Goal: Task Accomplishment & Management: Complete application form

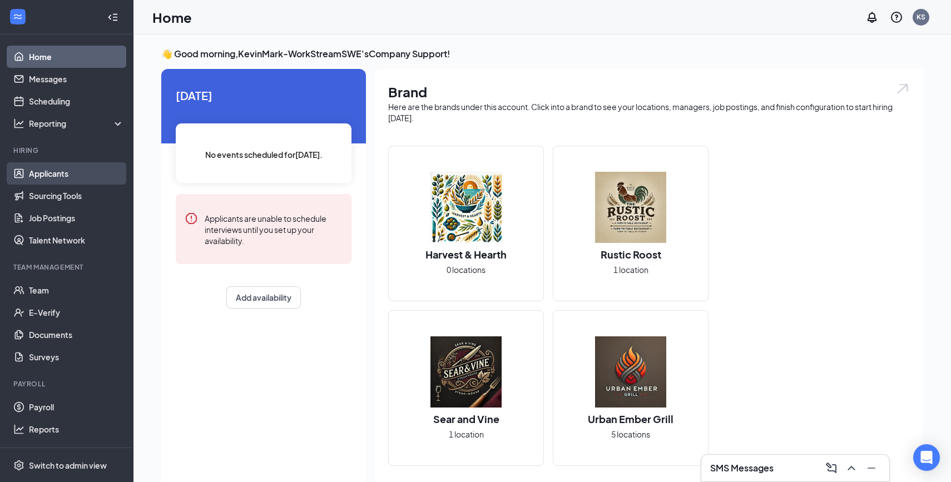
click at [81, 179] on link "Applicants" at bounding box center [76, 173] width 95 height 22
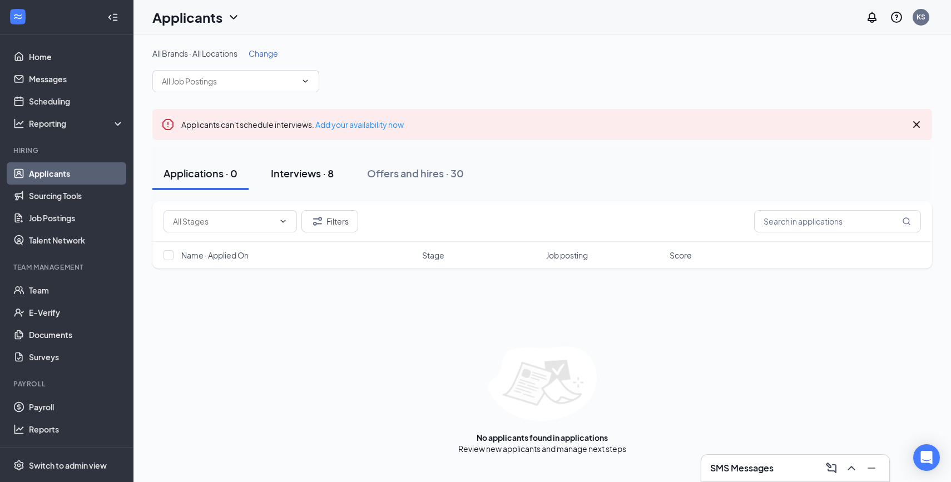
click at [302, 177] on div "Interviews · 8" at bounding box center [302, 173] width 63 height 14
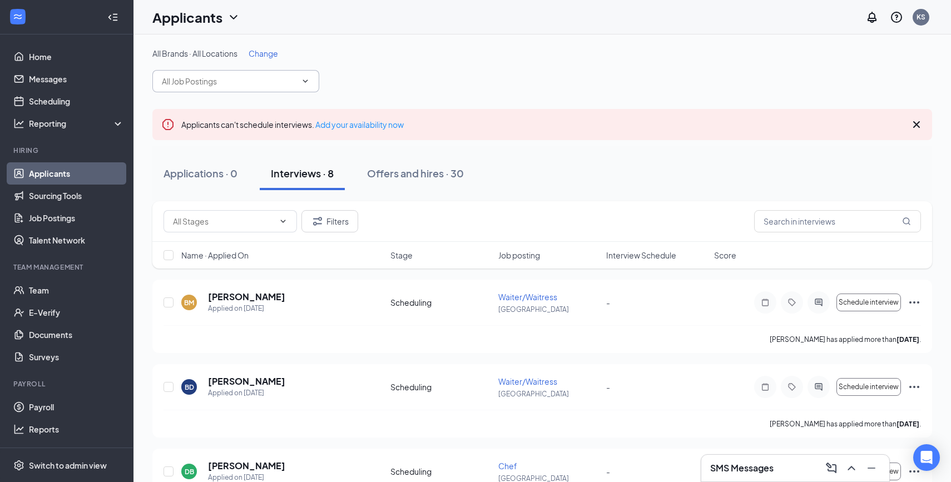
click at [310, 86] on span at bounding box center [235, 81] width 167 height 22
click at [302, 81] on icon "ChevronDown" at bounding box center [305, 81] width 9 height 9
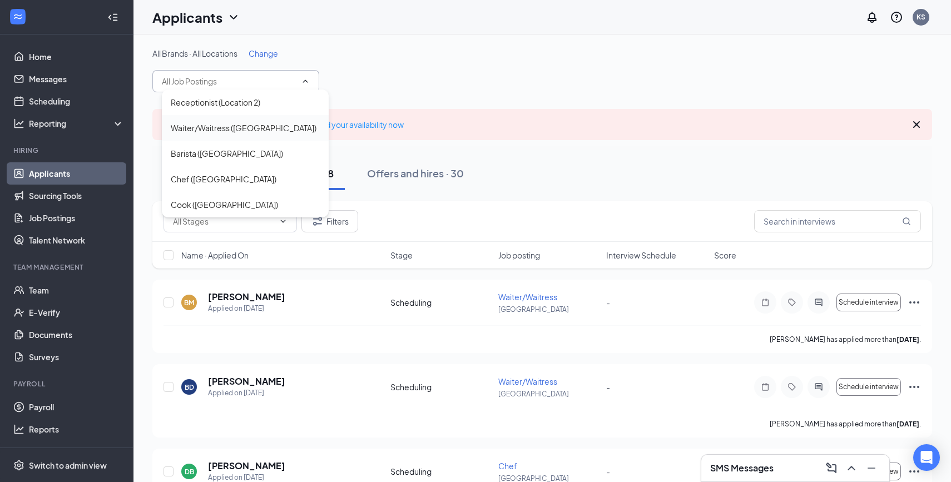
click at [286, 136] on div "Waiter/Waitress ([GEOGRAPHIC_DATA])" at bounding box center [245, 128] width 167 height 26
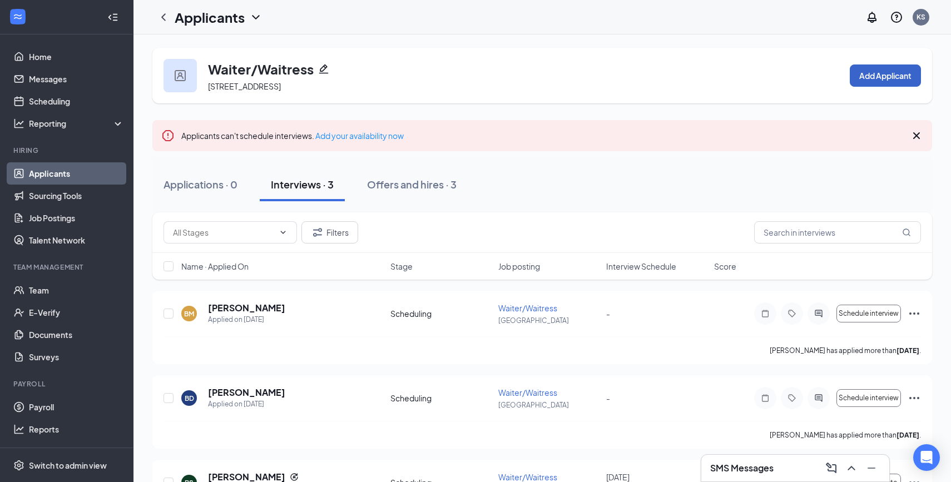
click at [874, 76] on button "Add Applicant" at bounding box center [885, 76] width 71 height 22
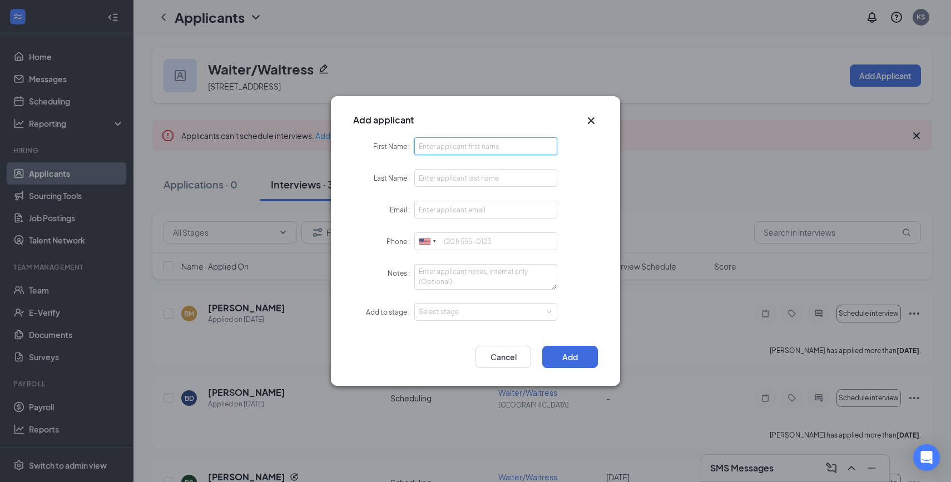
click at [502, 150] on input "First Name" at bounding box center [485, 146] width 143 height 18
click at [506, 151] on input "[PERSON_NAME]" at bounding box center [485, 146] width 143 height 18
type input "[PERSON_NAME]"
type input "[PERSON_NAME][EMAIL_ADDRESS][DOMAIN_NAME]"
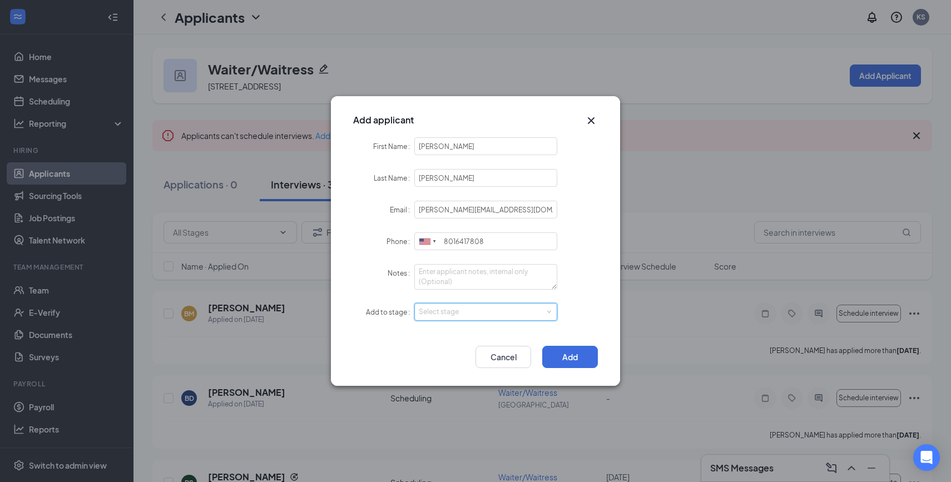
click at [504, 313] on div "Select stage" at bounding box center [483, 312] width 129 height 11
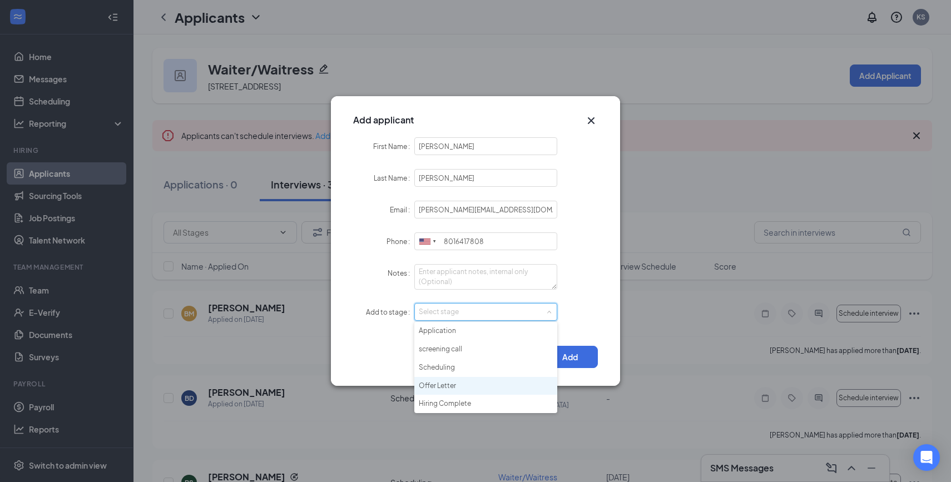
click at [476, 384] on li "Offer Letter" at bounding box center [485, 386] width 143 height 18
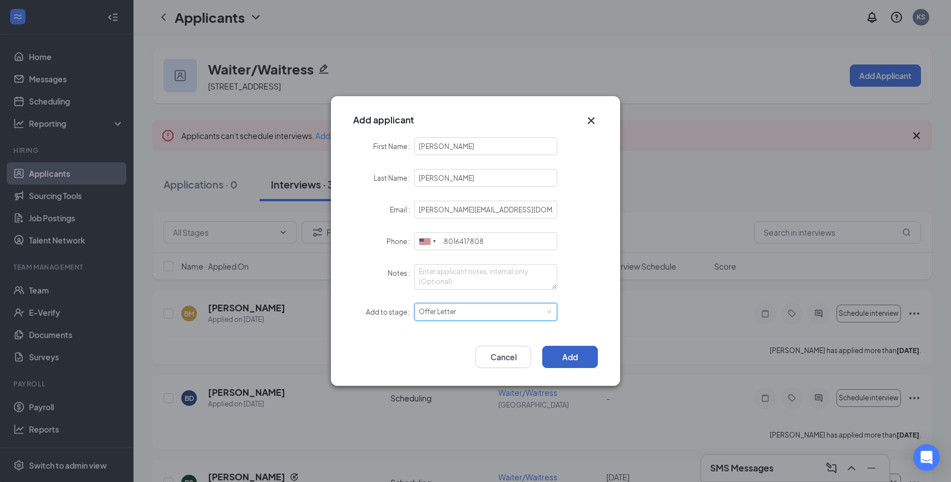
click at [582, 360] on button "Add" at bounding box center [570, 357] width 56 height 22
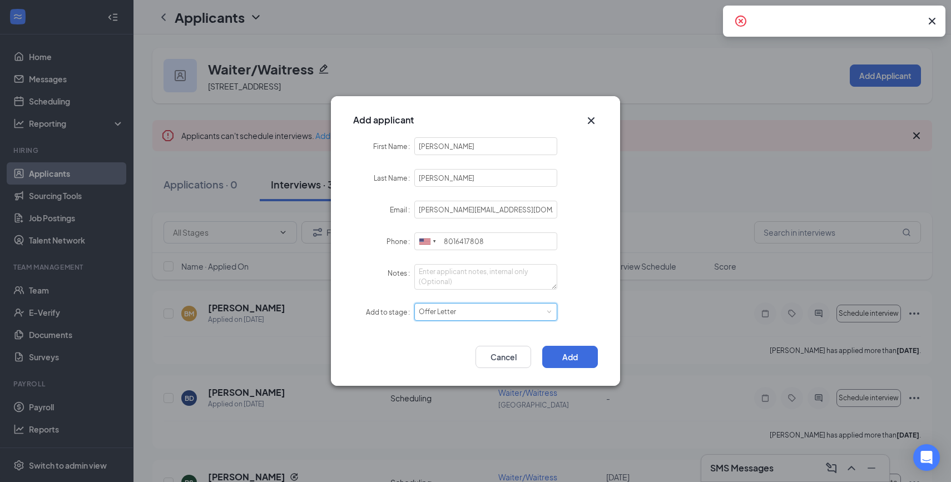
click at [459, 309] on div "Offer Letter" at bounding box center [441, 312] width 45 height 17
drag, startPoint x: 884, startPoint y: 19, endPoint x: 727, endPoint y: 12, distance: 157.6
click at [727, 12] on div at bounding box center [834, 21] width 223 height 31
click at [502, 309] on div "Select stage Offer Letter" at bounding box center [486, 312] width 134 height 17
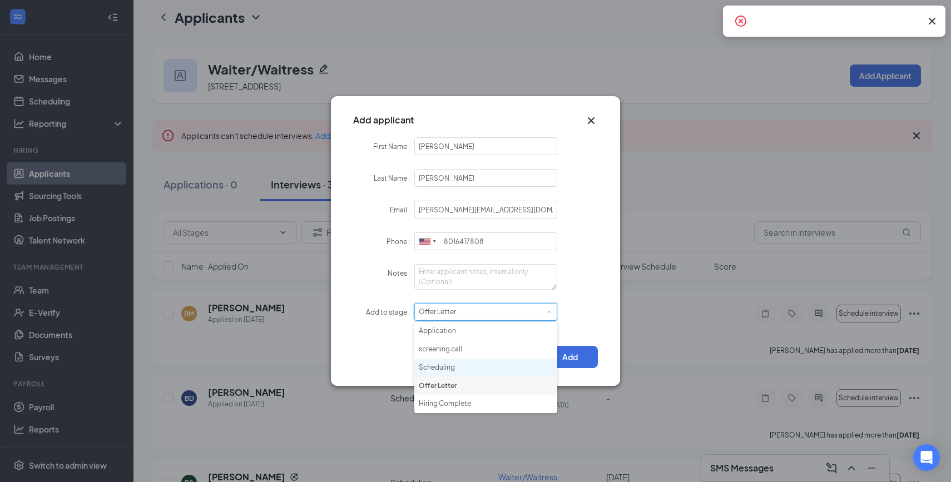
click at [468, 370] on li "Scheduling" at bounding box center [485, 368] width 143 height 18
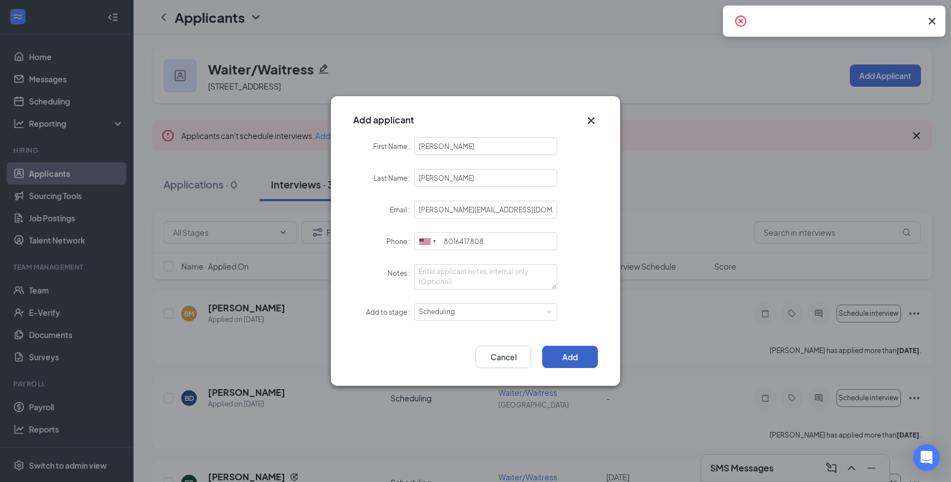
click at [570, 362] on button "Add" at bounding box center [570, 357] width 56 height 22
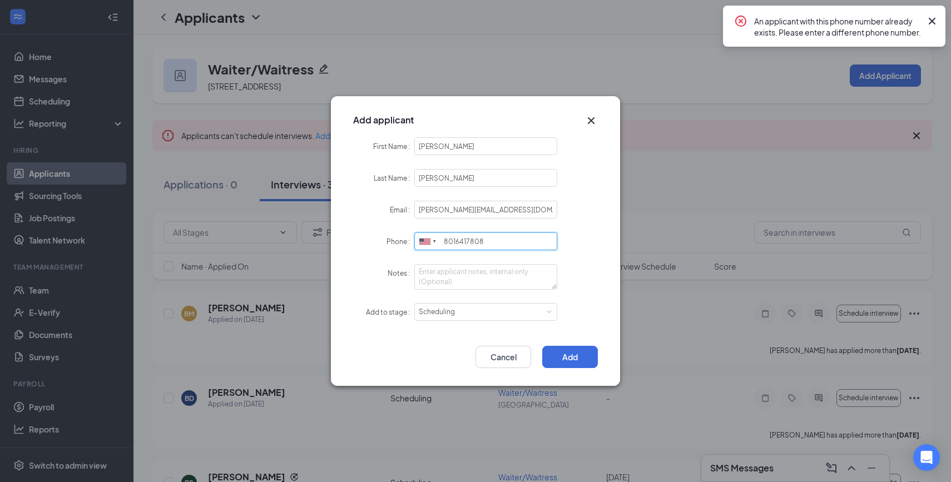
click at [486, 242] on input "8016417808" at bounding box center [485, 242] width 143 height 18
type input "8"
type input "4"
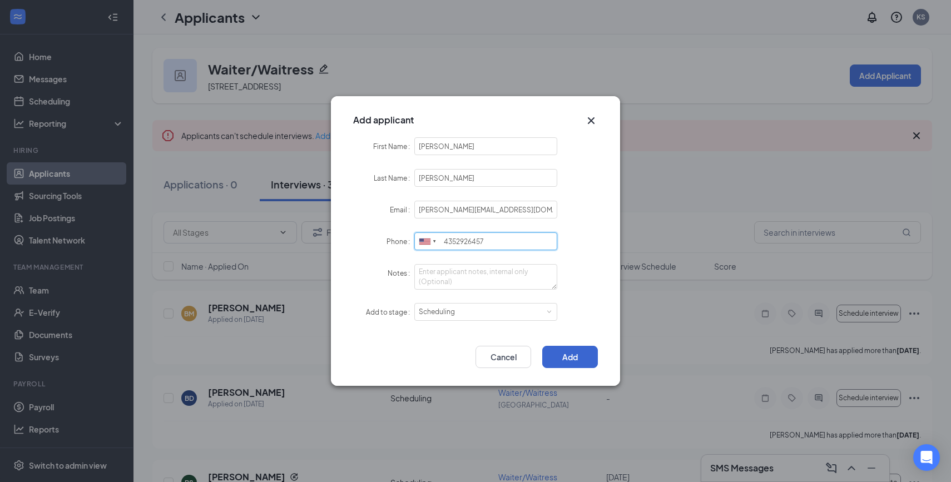
type input "4352926457"
click at [575, 357] on button "Add" at bounding box center [570, 357] width 56 height 22
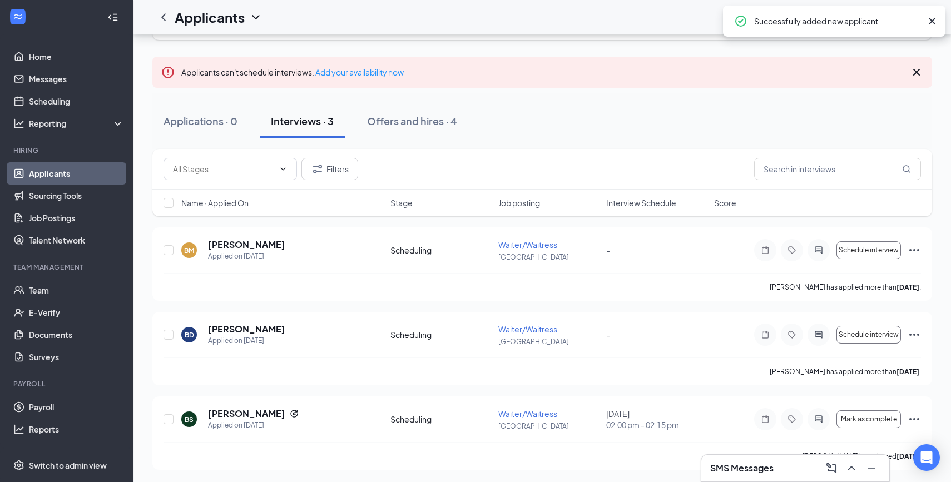
scroll to position [65, 0]
click at [372, 129] on button "Offers and hires · 4" at bounding box center [412, 119] width 112 height 33
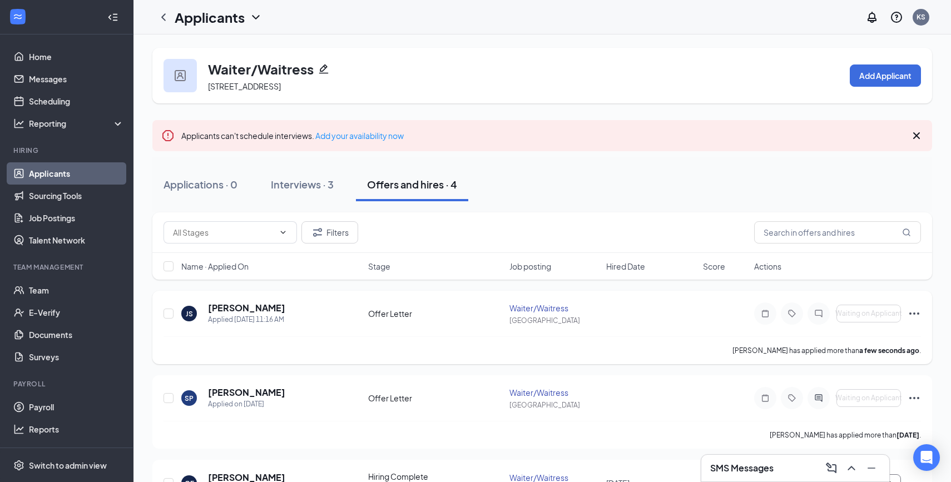
click at [917, 316] on icon "Ellipses" at bounding box center [914, 313] width 13 height 13
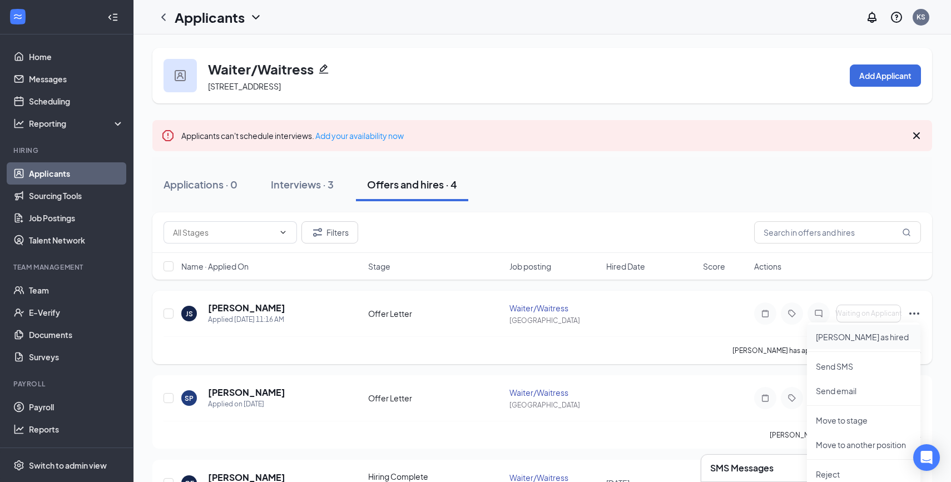
click at [855, 338] on p "[PERSON_NAME] as hired" at bounding box center [864, 337] width 96 height 11
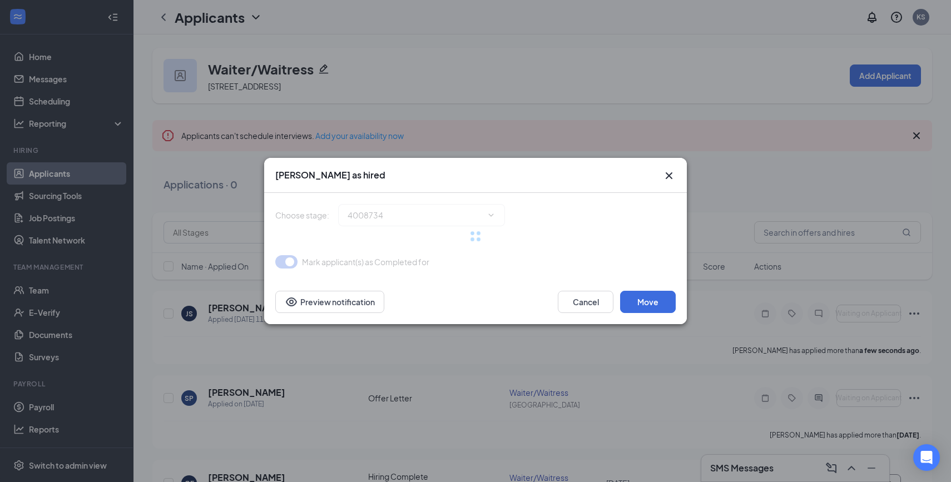
type input "Hiring Complete (final stage)"
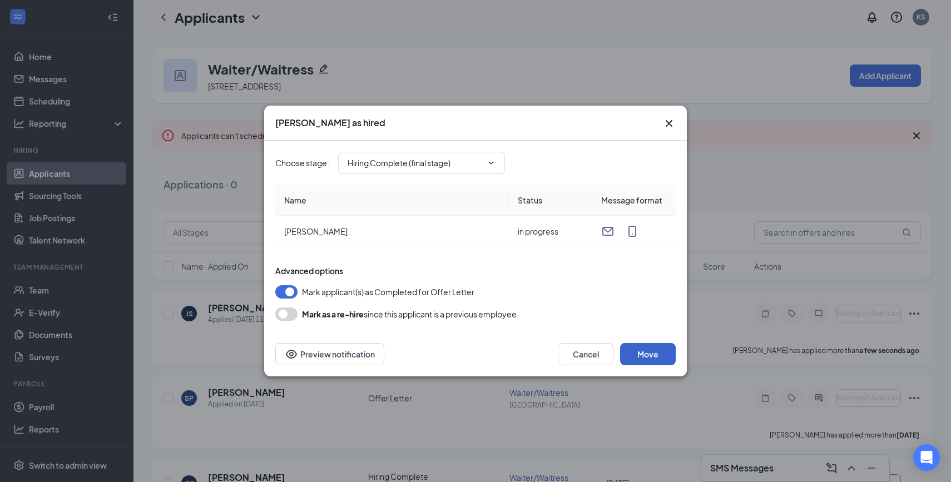
click at [654, 353] on button "Move" at bounding box center [648, 354] width 56 height 22
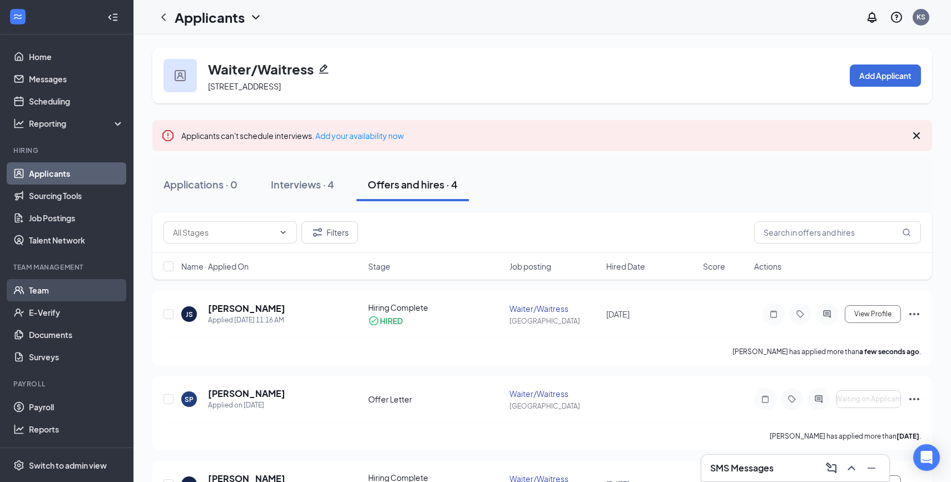
click at [87, 289] on link "Team" at bounding box center [76, 290] width 95 height 22
